Goal: Navigation & Orientation: Find specific page/section

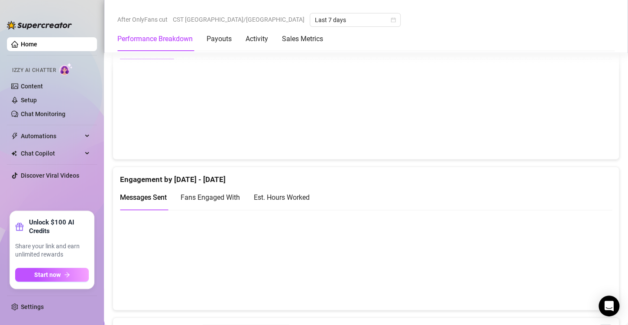
scroll to position [487, 0]
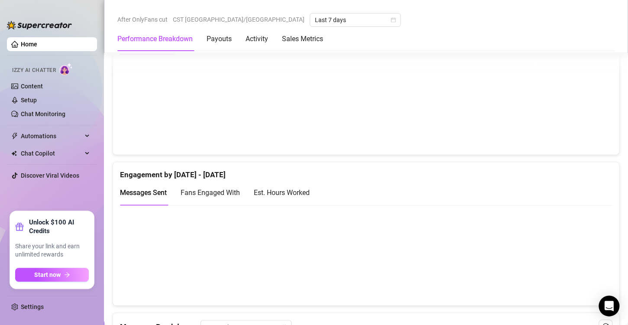
click at [283, 190] on div "Est. Hours Worked" at bounding box center [282, 192] width 56 height 11
